Goal: Task Accomplishment & Management: Use online tool/utility

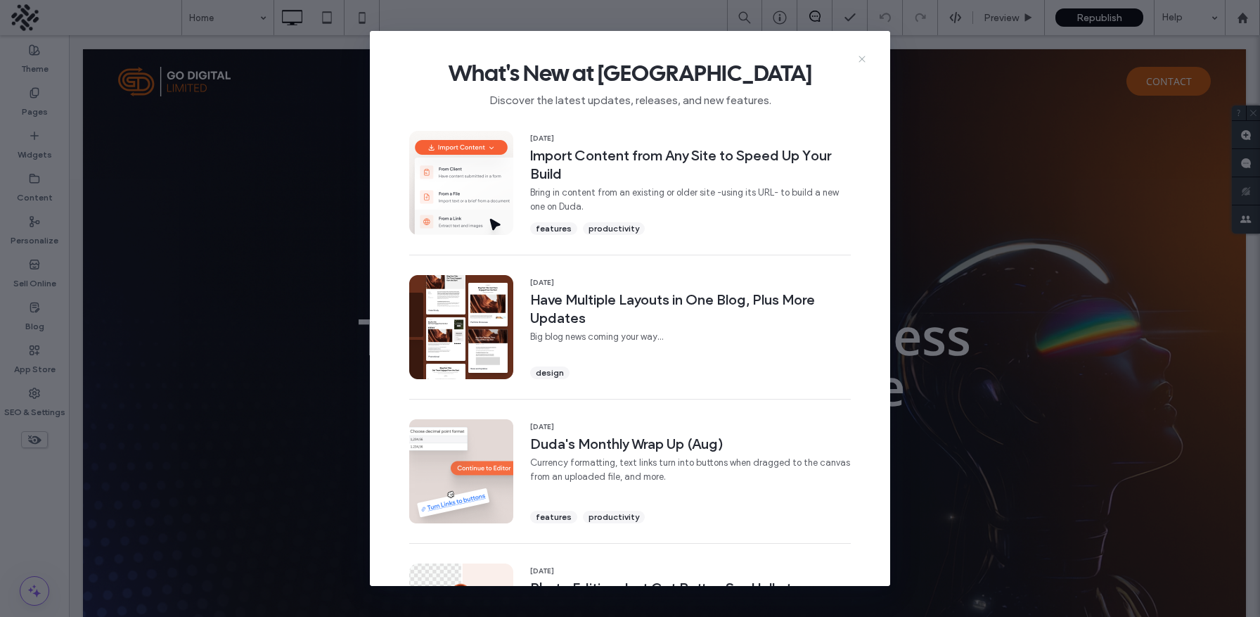
click at [863, 61] on icon at bounding box center [861, 58] width 11 height 11
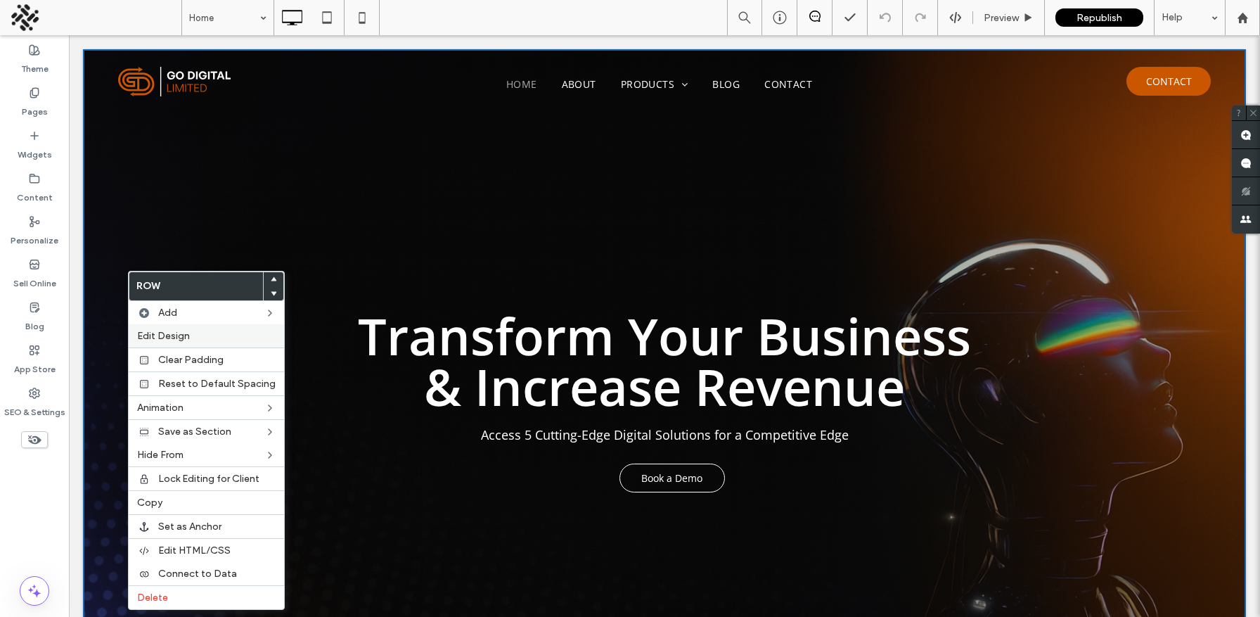
click at [161, 337] on span "Edit Design" at bounding box center [163, 336] width 53 height 12
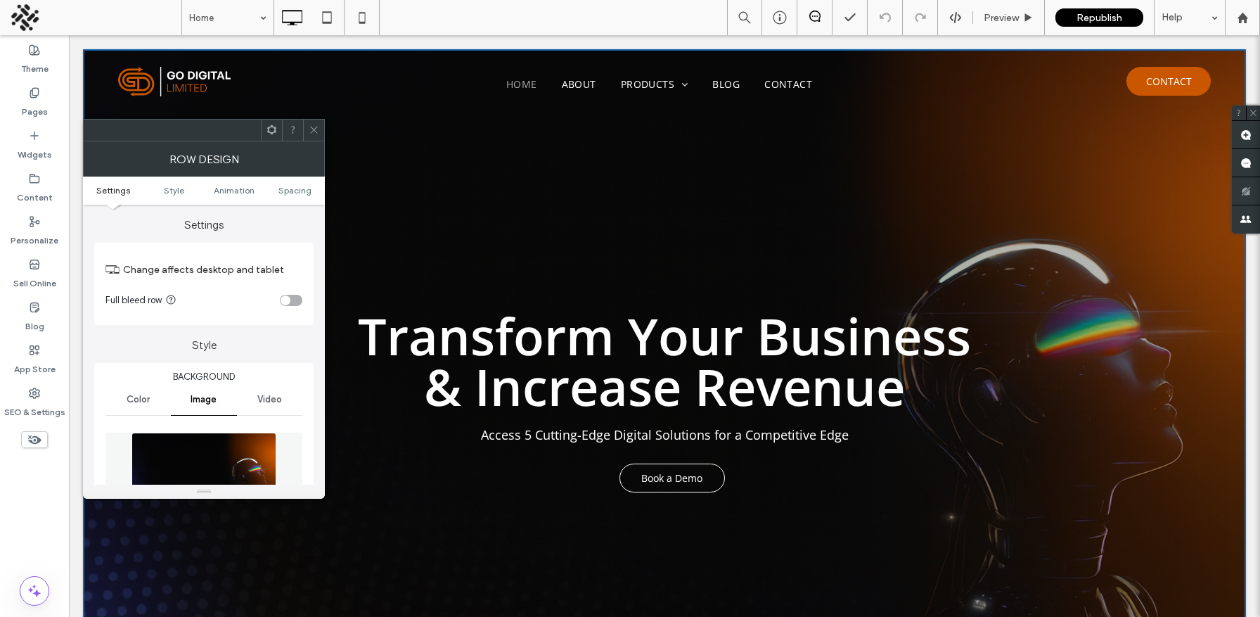
scroll to position [89, 0]
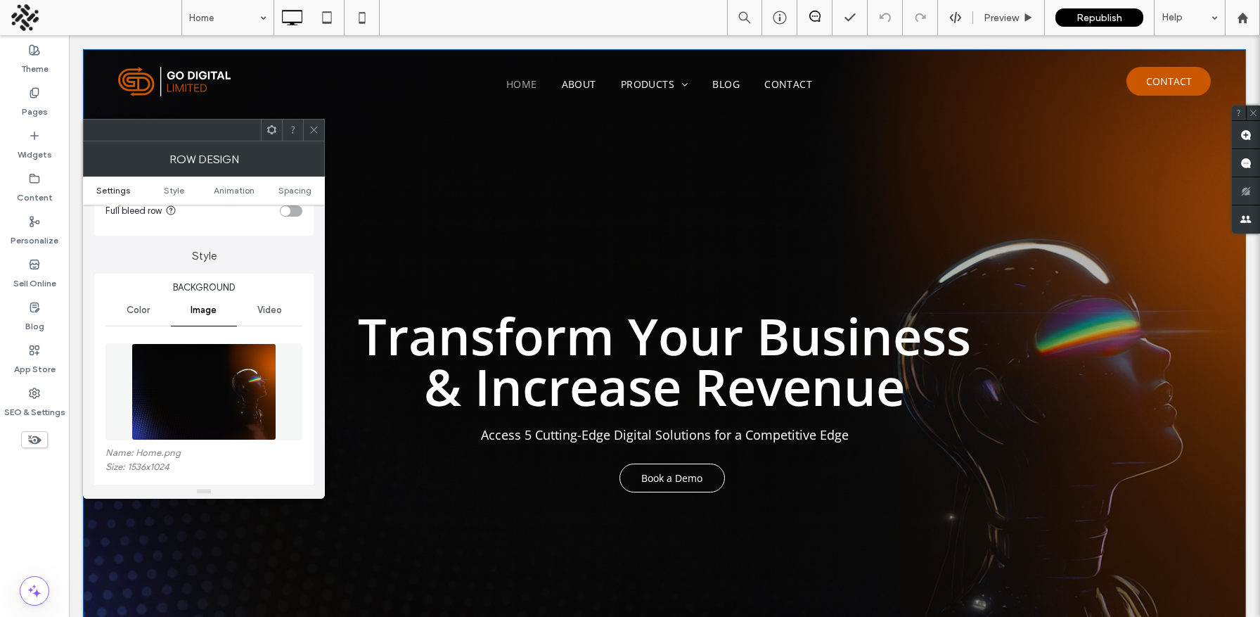
drag, startPoint x: 174, startPoint y: 399, endPoint x: 1030, endPoint y: 94, distance: 908.3
click at [0, 0] on body ".wqwq-1{fill:#231f20;} .cls-1q, .cls-2q { fill-rule: evenodd; } .cls-2q { fill:…" at bounding box center [630, 308] width 1260 height 617
click at [25, 396] on div "SEO & Settings" at bounding box center [34, 402] width 69 height 43
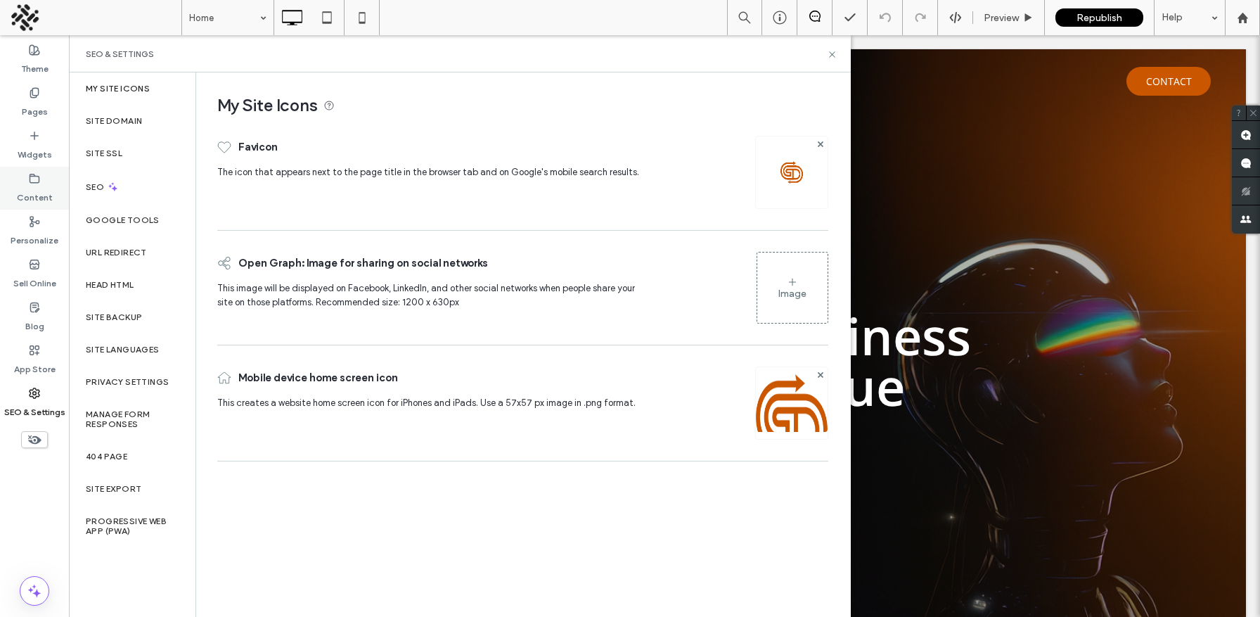
click at [35, 181] on icon at bounding box center [34, 178] width 11 height 11
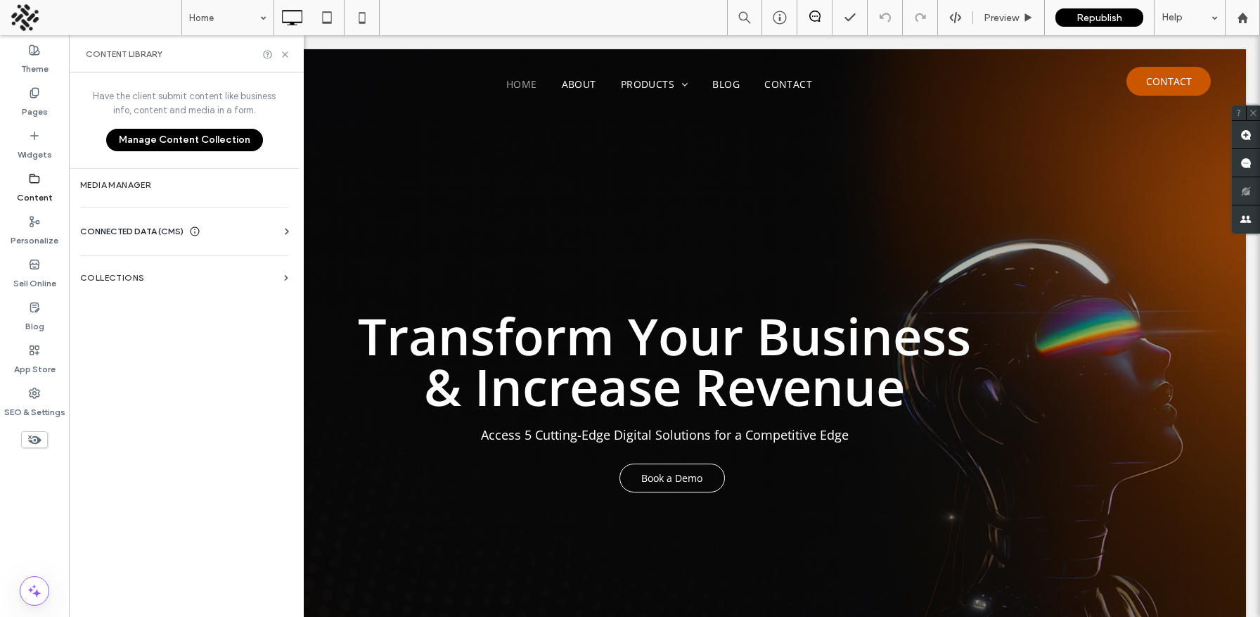
click at [30, 180] on use at bounding box center [34, 178] width 9 height 8
click at [27, 172] on div "Content" at bounding box center [34, 188] width 69 height 43
click at [27, 266] on div "Sell Online" at bounding box center [34, 273] width 69 height 43
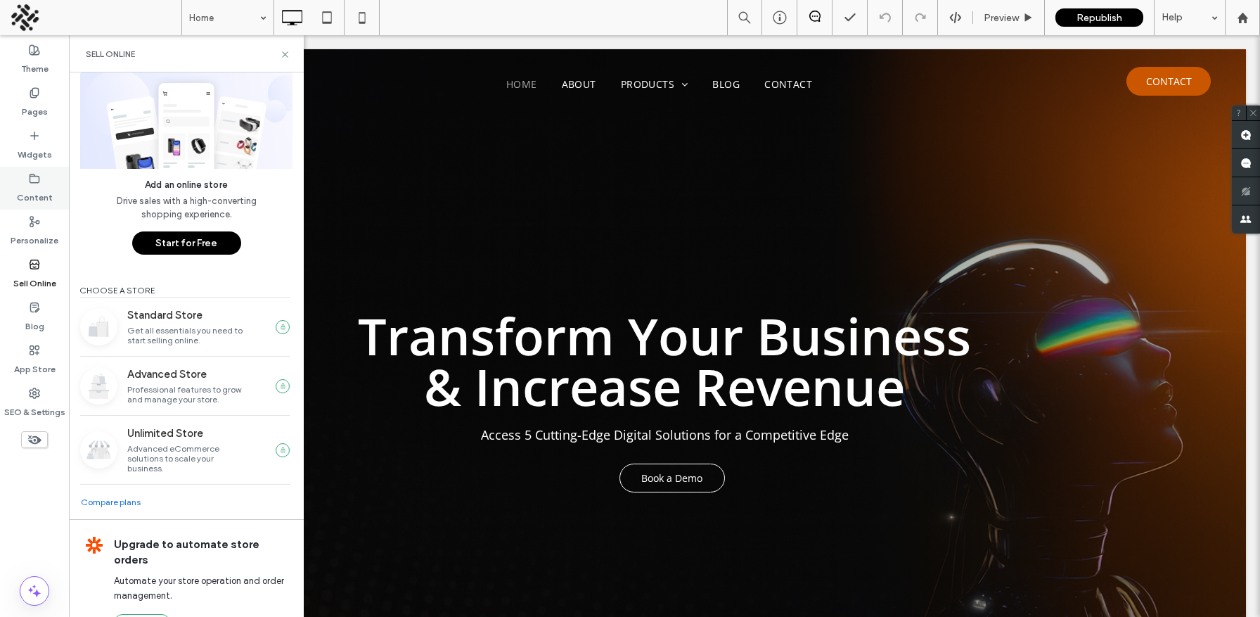
click at [36, 204] on div "Content" at bounding box center [34, 188] width 69 height 43
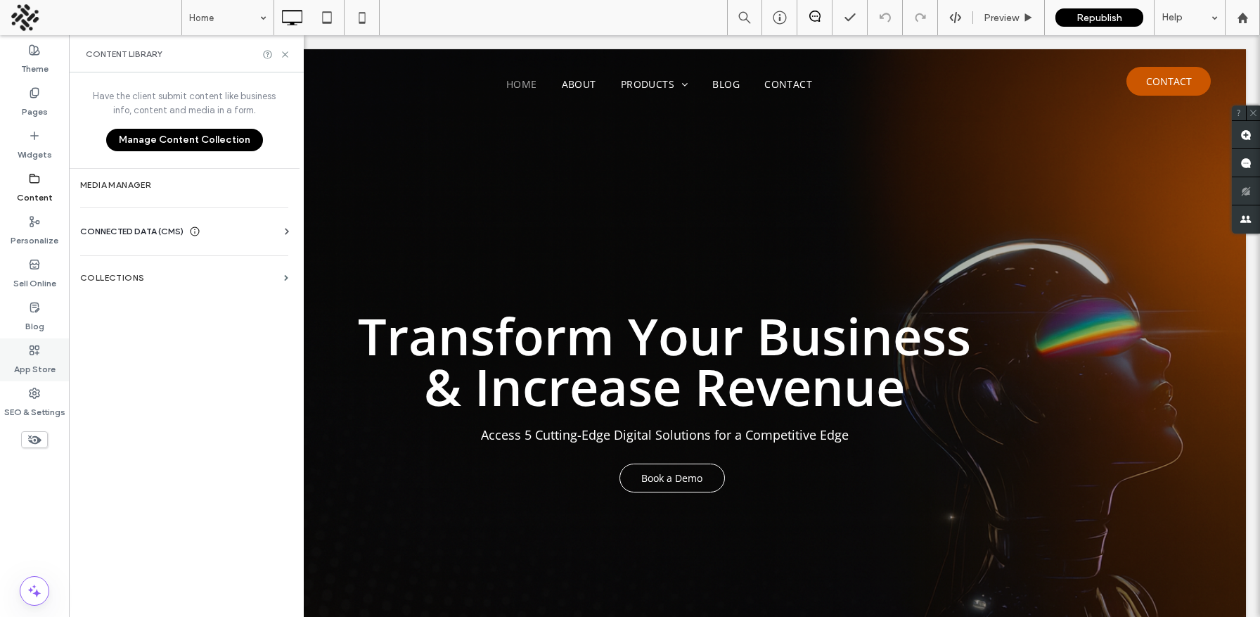
click at [25, 340] on div "App Store" at bounding box center [34, 359] width 69 height 43
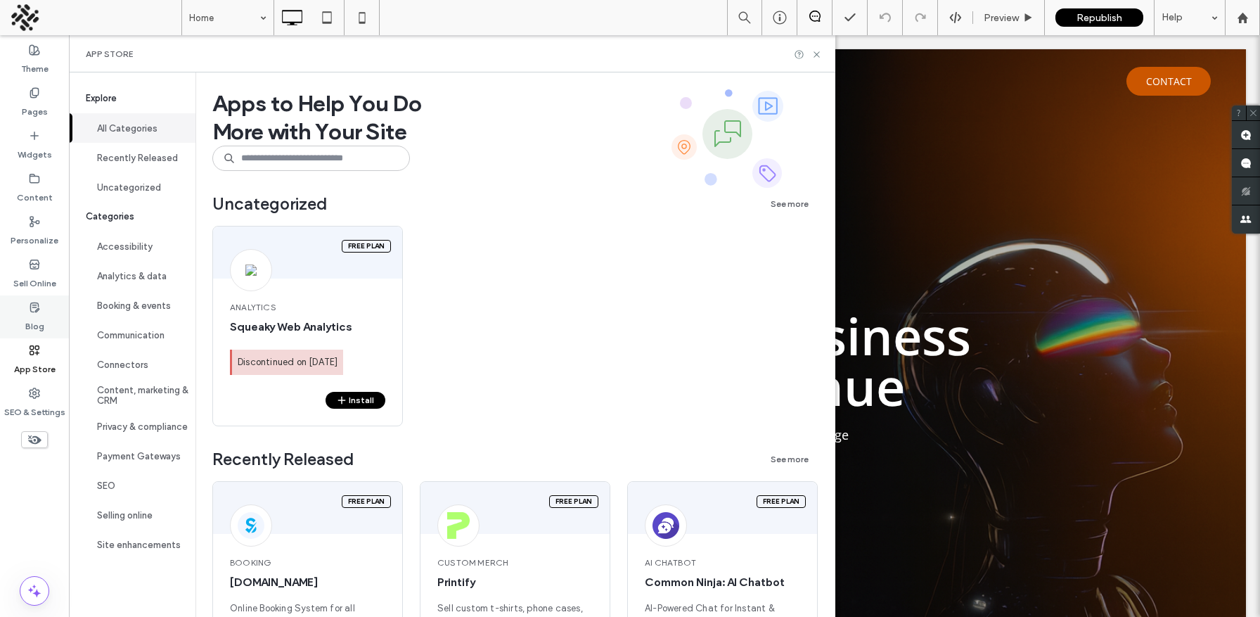
click at [31, 307] on icon at bounding box center [34, 307] width 11 height 11
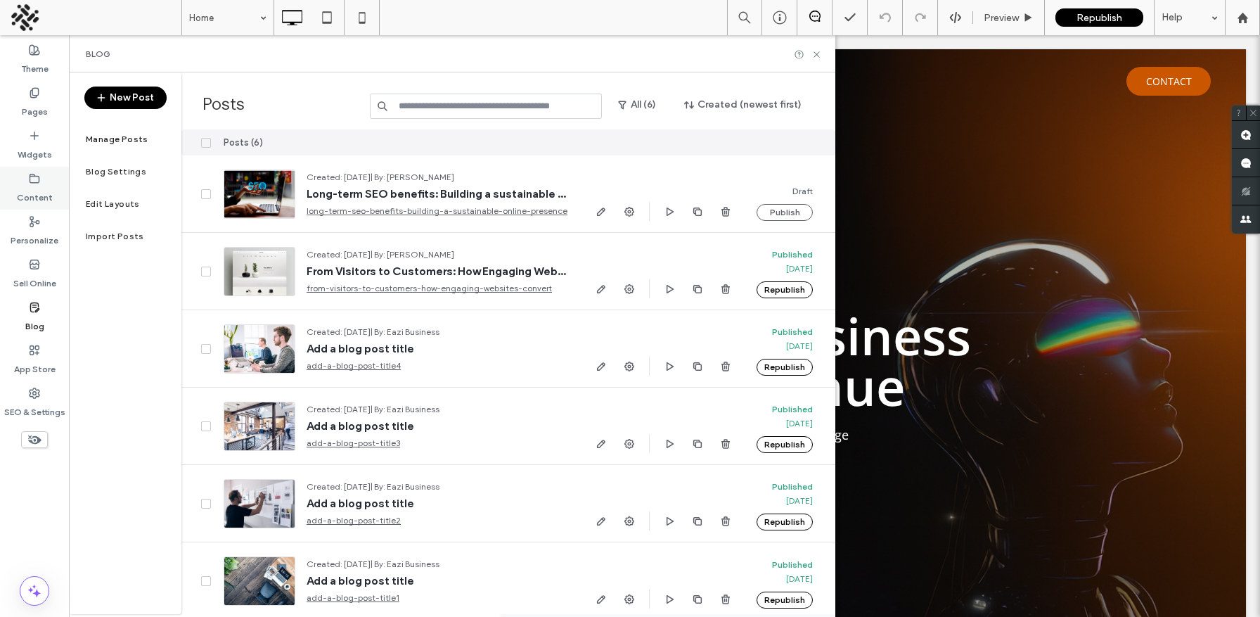
click at [23, 184] on label "Content" at bounding box center [35, 194] width 36 height 20
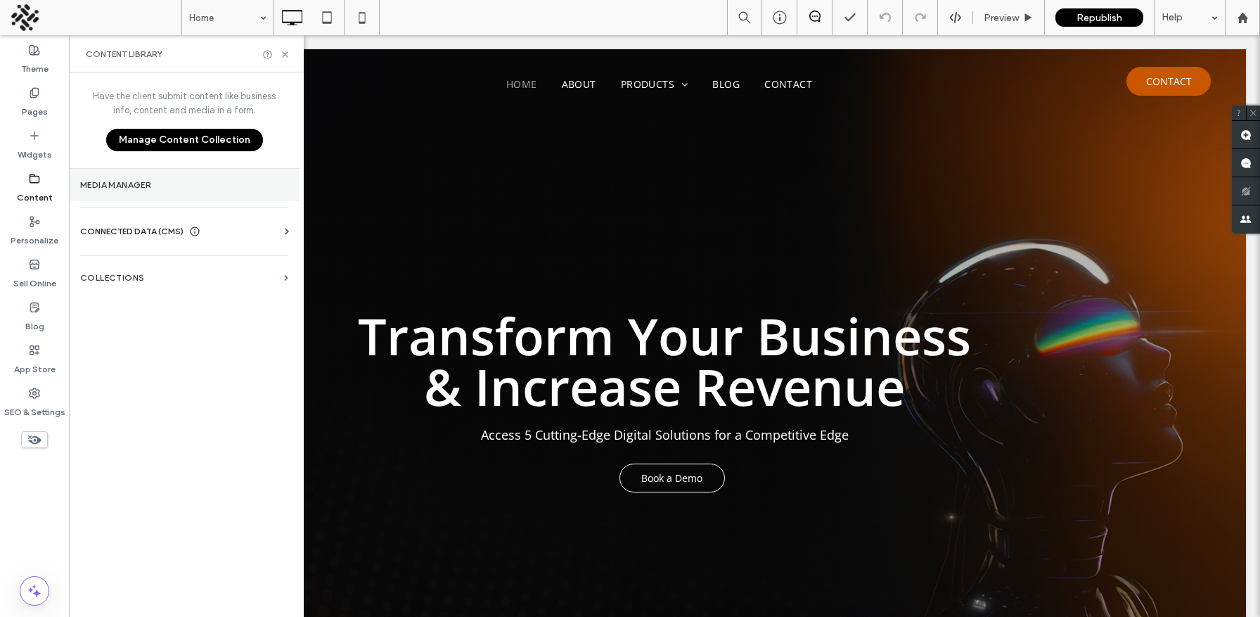
click at [145, 191] on section "Media Manager" at bounding box center [184, 185] width 231 height 32
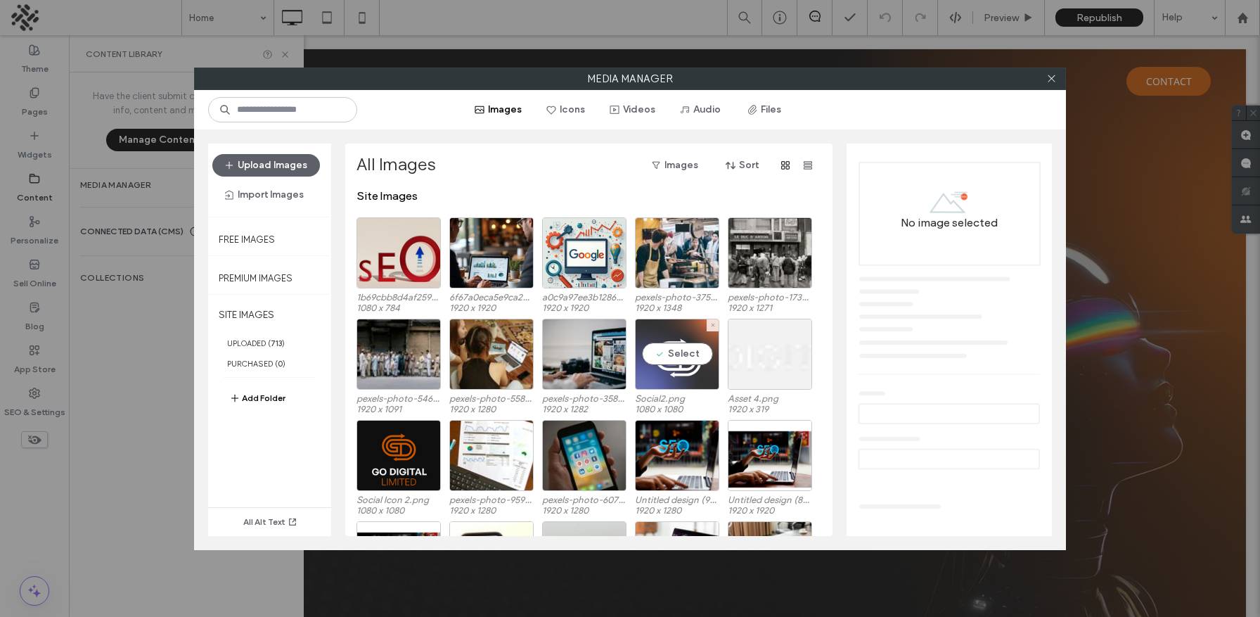
click at [682, 375] on div "Select" at bounding box center [677, 353] width 84 height 71
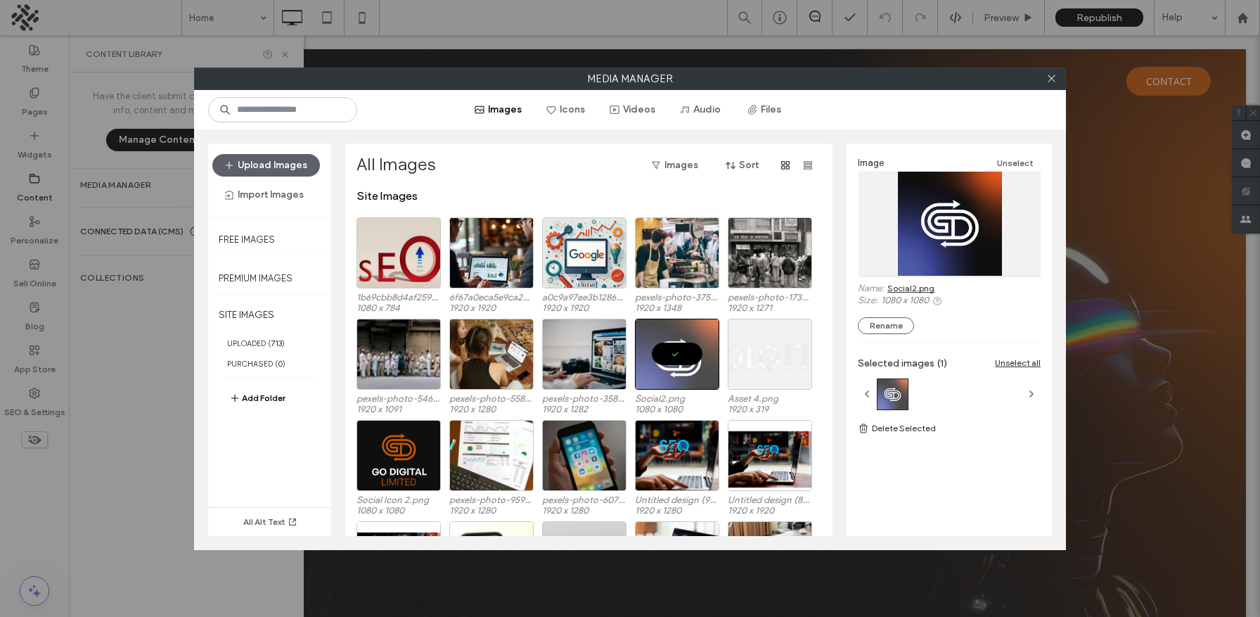
click at [909, 288] on link "Social2.png" at bounding box center [910, 288] width 47 height 11
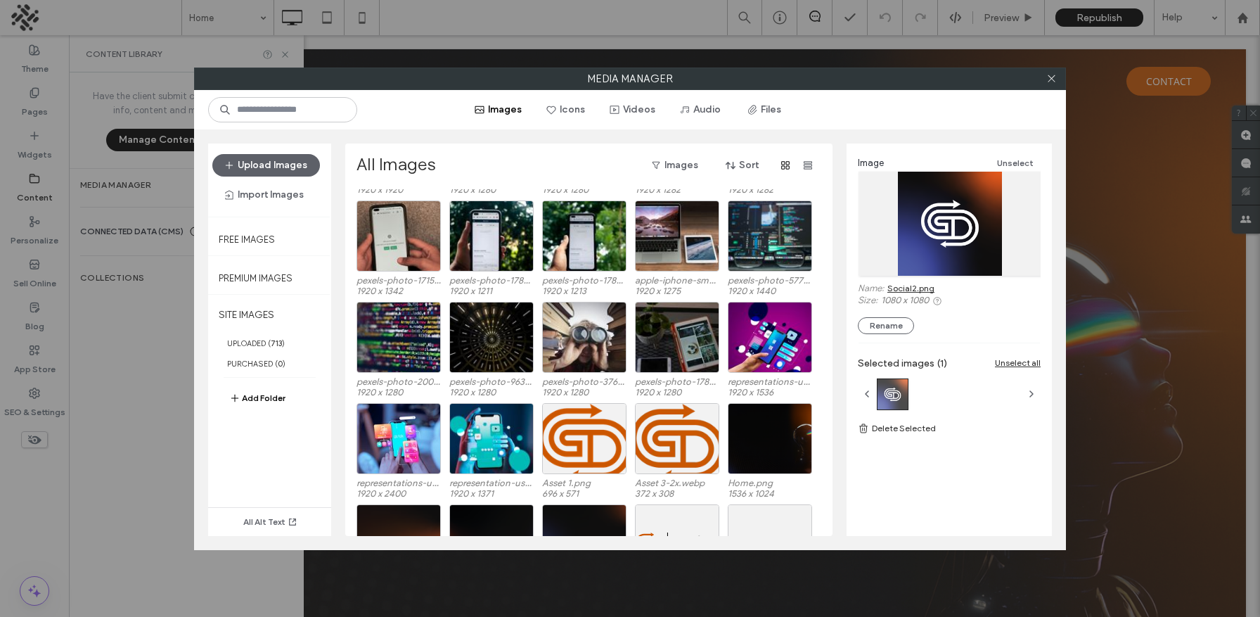
scroll to position [606, 0]
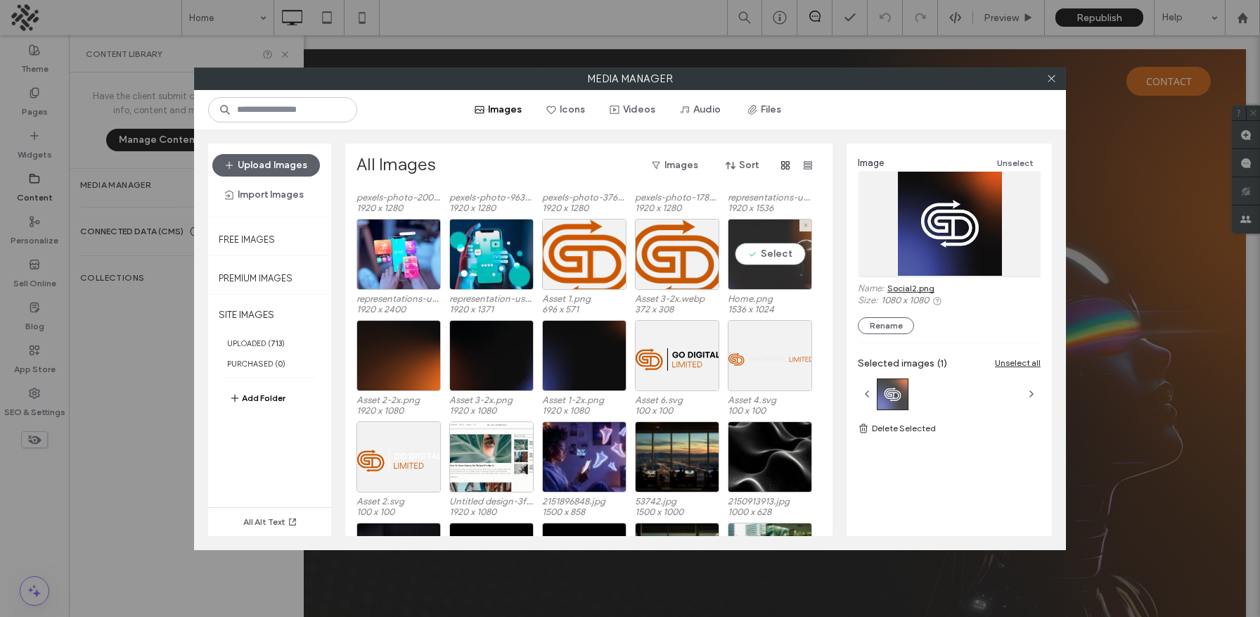
click at [766, 273] on div "Select" at bounding box center [770, 254] width 84 height 71
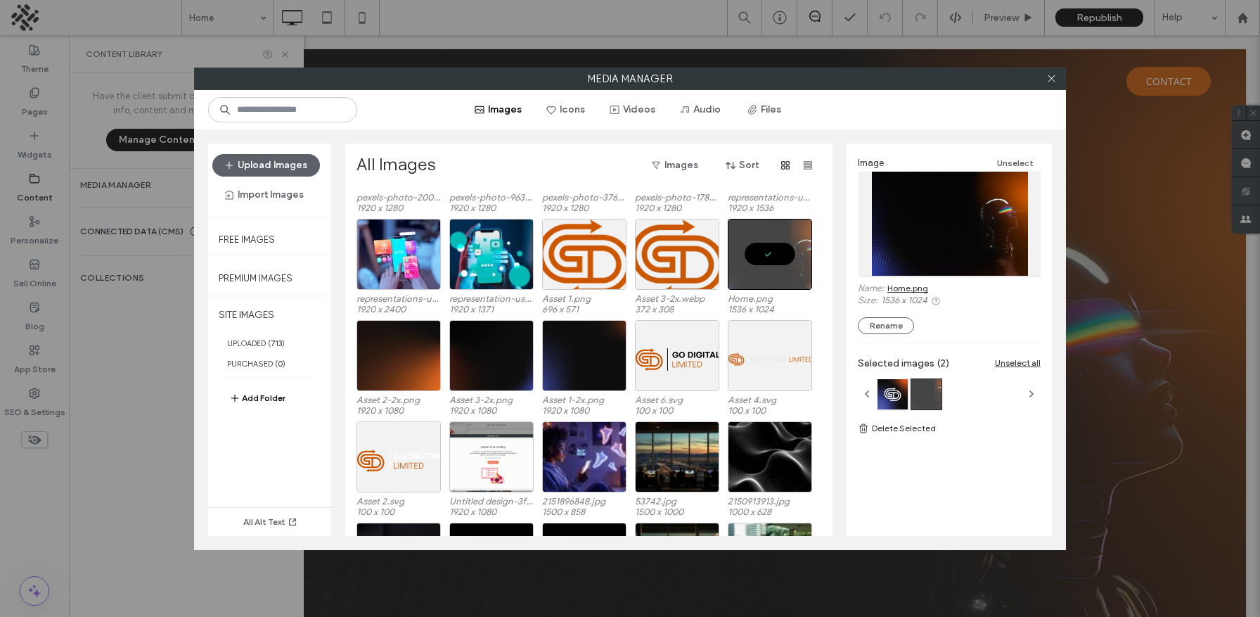
click at [908, 286] on link "Home.png" at bounding box center [907, 288] width 41 height 11
click at [1043, 86] on div at bounding box center [1050, 78] width 21 height 21
click at [1052, 80] on icon at bounding box center [1051, 78] width 11 height 11
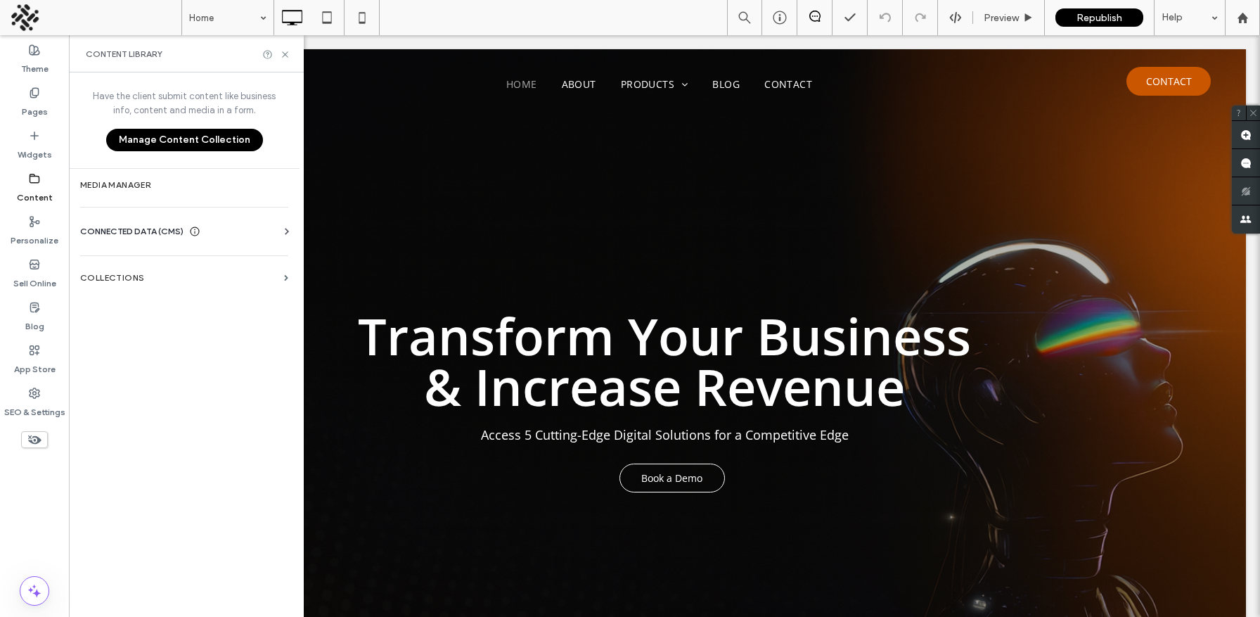
drag, startPoint x: 1026, startPoint y: 53, endPoint x: 744, endPoint y: 48, distance: 282.7
click at [770, 22] on div at bounding box center [779, 18] width 34 height 14
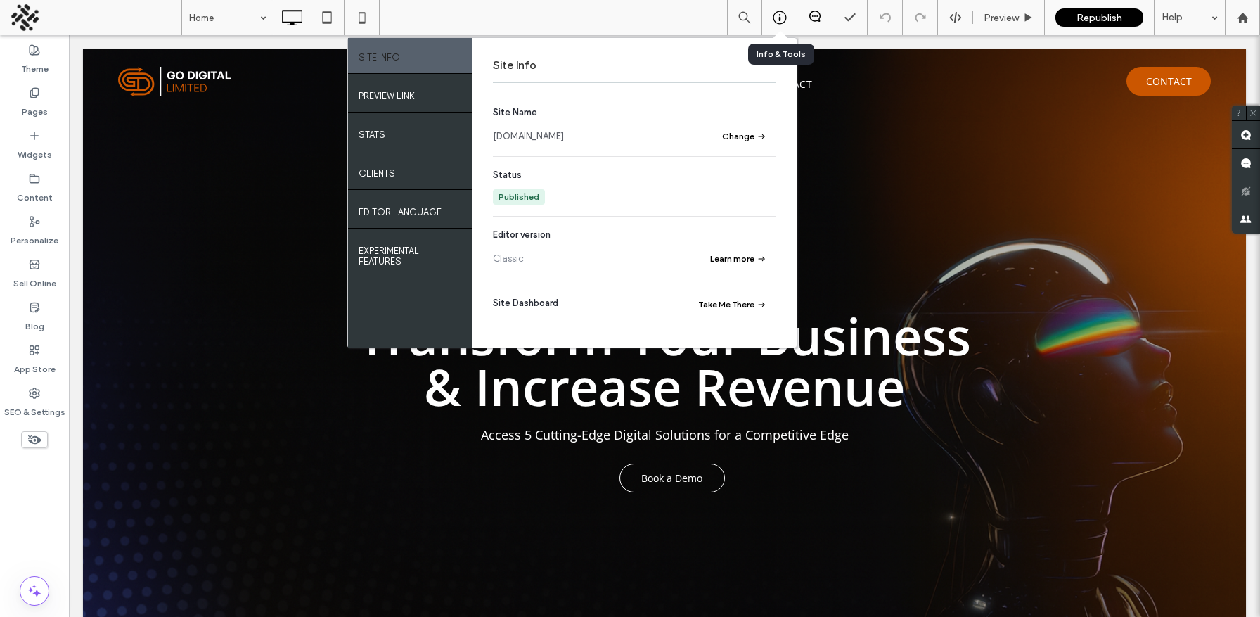
click at [770, 22] on div at bounding box center [779, 18] width 34 height 14
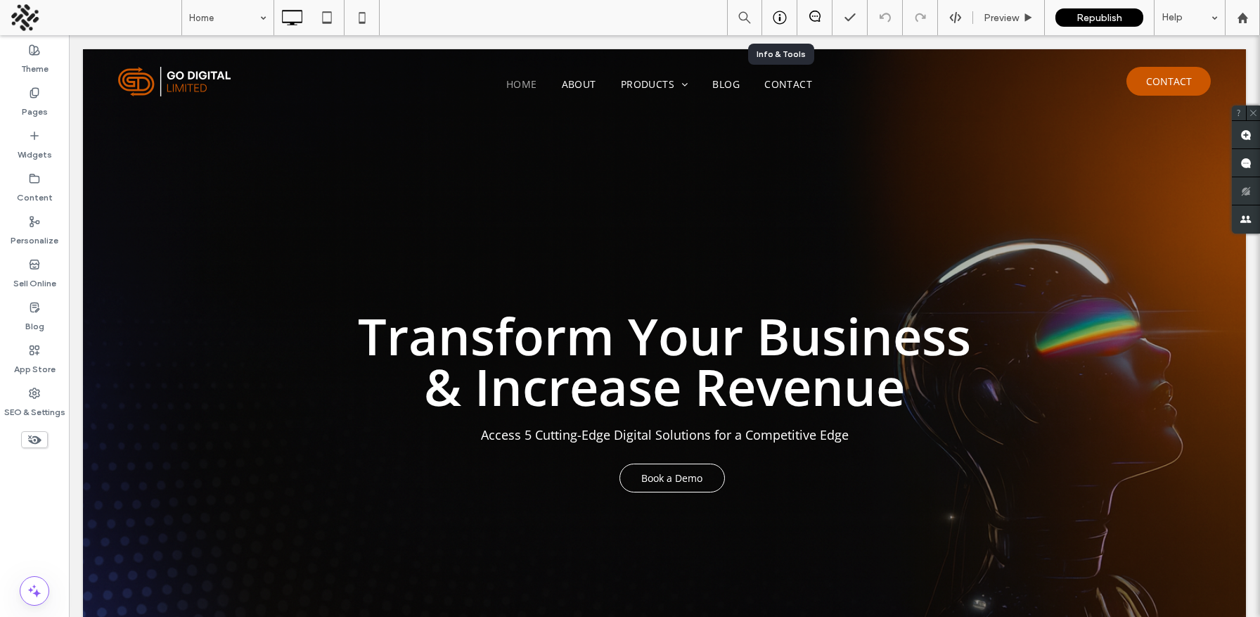
click at [776, 20] on icon at bounding box center [780, 18] width 14 height 14
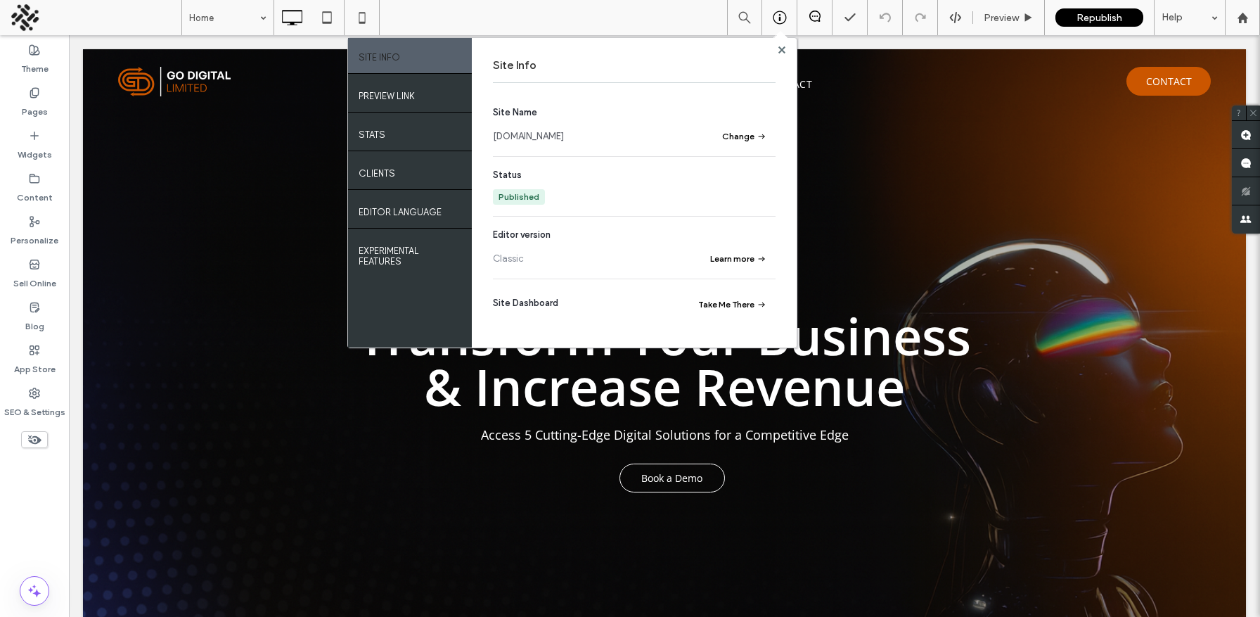
click at [529, 140] on link "[DOMAIN_NAME]" at bounding box center [528, 136] width 71 height 14
